Goal: Task Accomplishment & Management: Use online tool/utility

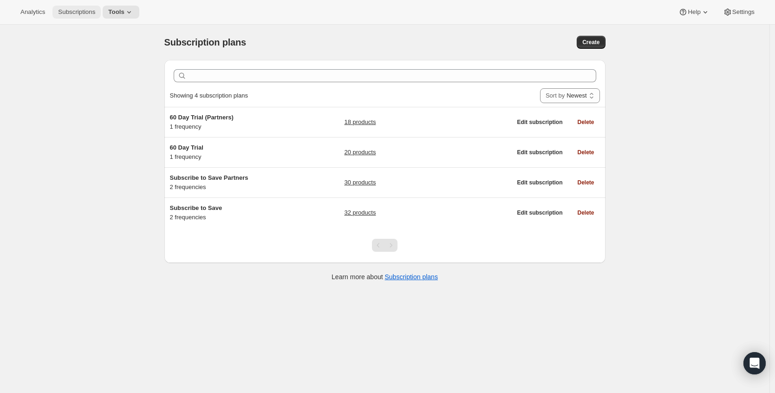
click at [78, 13] on span "Subscriptions" at bounding box center [76, 11] width 37 height 7
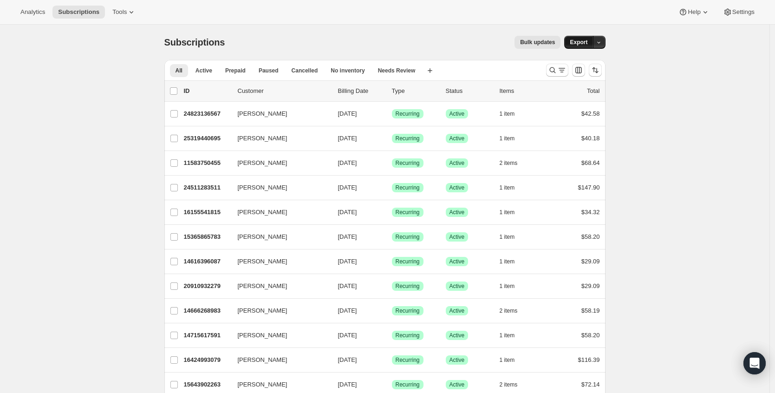
click at [574, 41] on span "Export" at bounding box center [579, 42] width 18 height 7
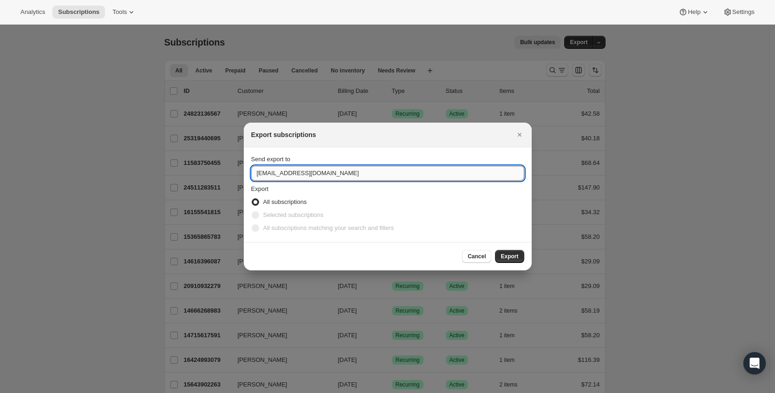
click at [367, 175] on input "order@support.mytrulyessential.com" at bounding box center [387, 173] width 273 height 15
type input "mytrulyessential@gmail.com"
click at [511, 258] on span "Export" at bounding box center [510, 256] width 18 height 7
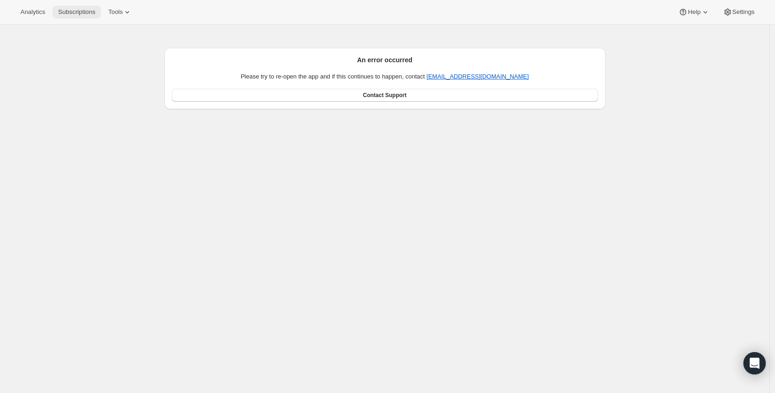
click at [81, 10] on span "Subscriptions" at bounding box center [76, 11] width 37 height 7
